Goal: Find specific page/section: Find specific page/section

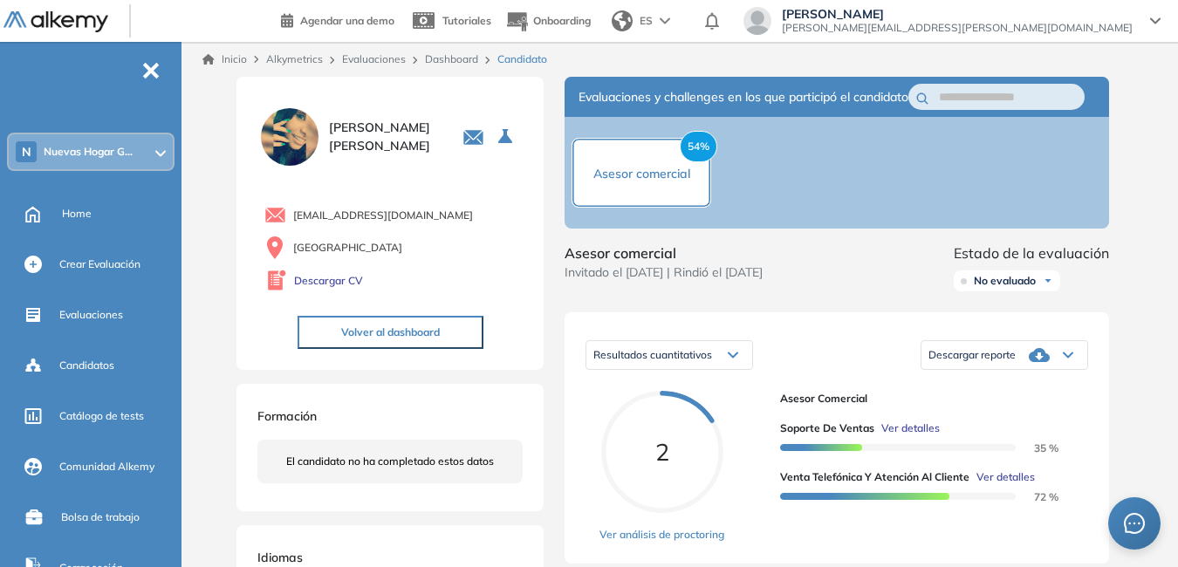
click at [148, 152] on div "N Nuevas Hogar G..." at bounding box center [91, 151] width 164 height 35
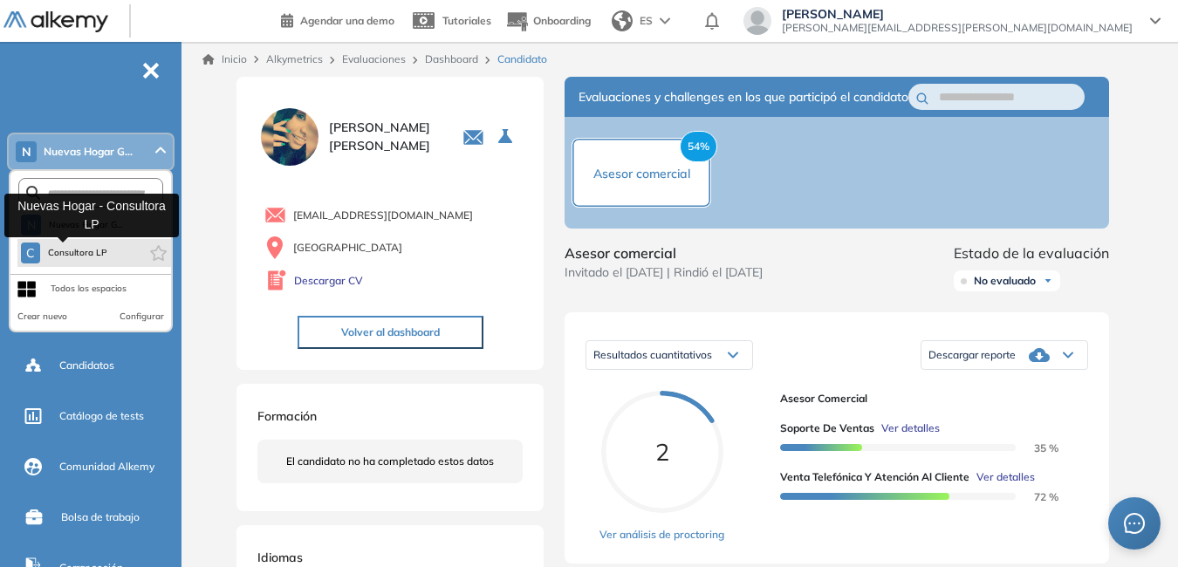
click at [96, 249] on span "Consultora LP" at bounding box center [77, 253] width 61 height 14
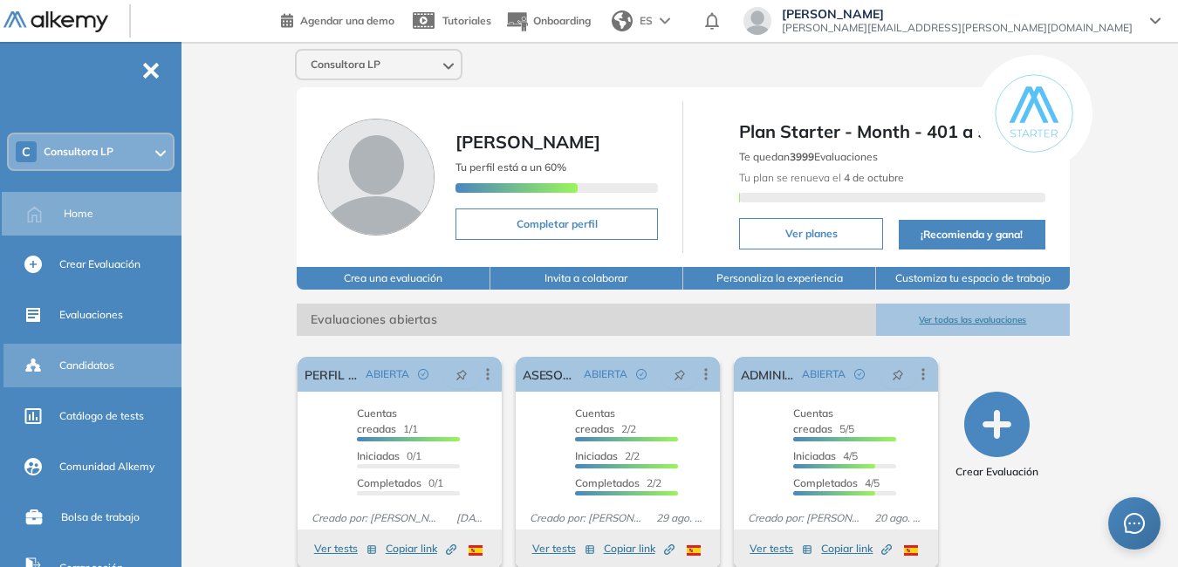
click at [127, 367] on div "Candidatos" at bounding box center [118, 366] width 119 height 30
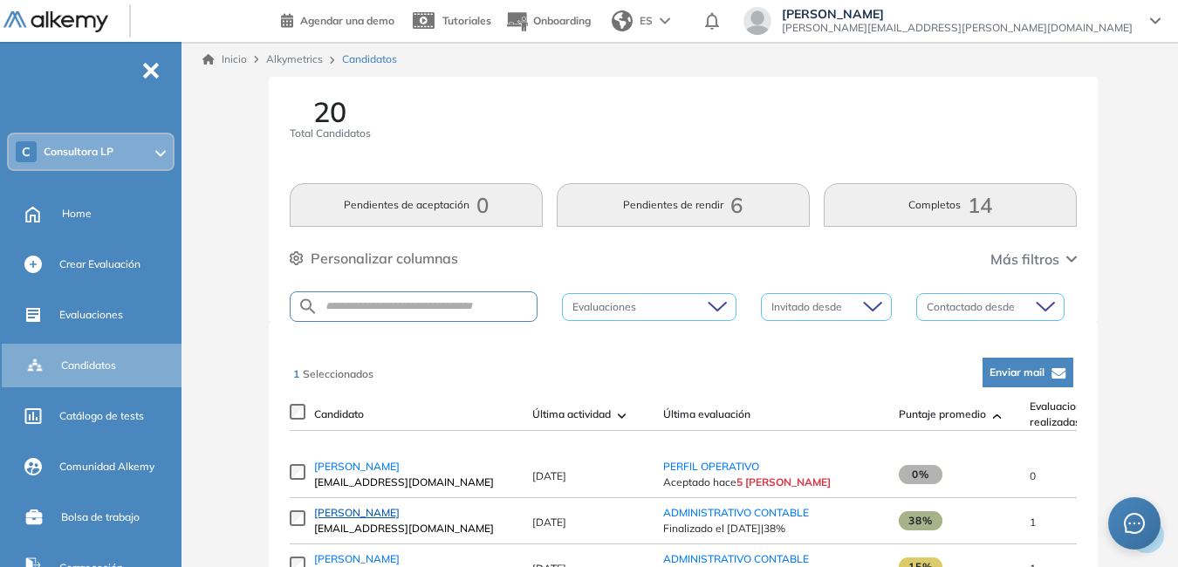
click at [359, 518] on span "[PERSON_NAME]" at bounding box center [357, 512] width 86 height 13
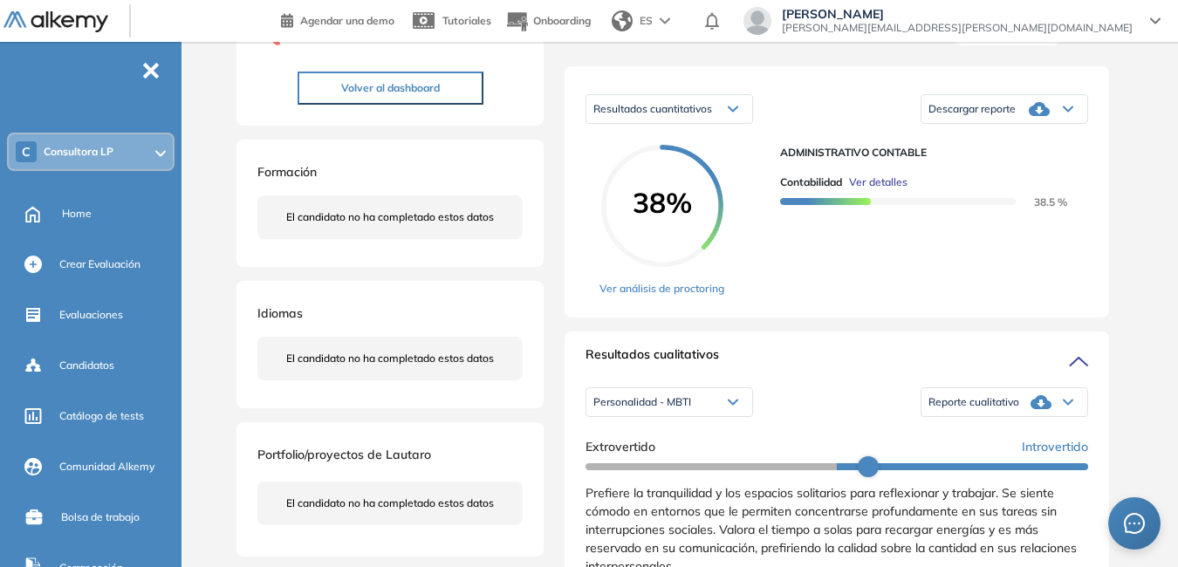
scroll to position [262, 0]
